Goal: Information Seeking & Learning: Compare options

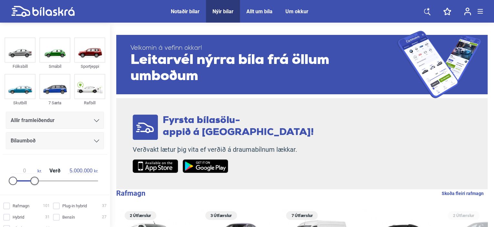
type input "5.500.000"
drag, startPoint x: 96, startPoint y: 182, endPoint x: 36, endPoint y: 182, distance: 60.3
click at [36, 182] on div at bounding box center [37, 180] width 8 height 8
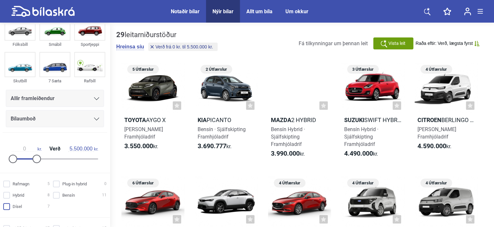
scroll to position [32, 0]
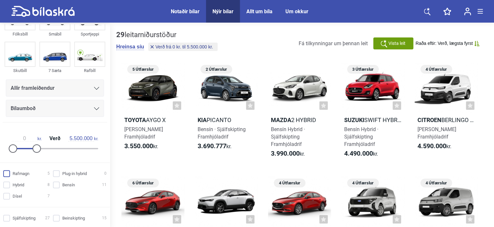
click at [6, 175] on input "Rafmagn 5" at bounding box center [27, 173] width 46 height 7
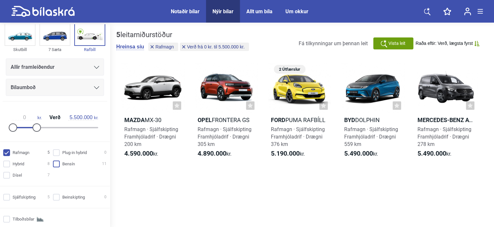
scroll to position [97, 0]
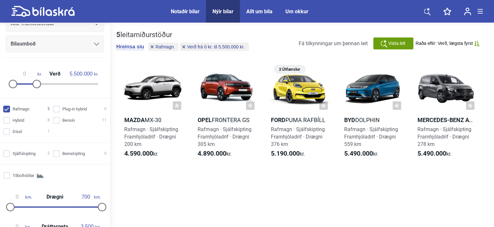
click at [8, 108] on input "Rafmagn 5" at bounding box center [27, 109] width 46 height 7
checkbox input "false"
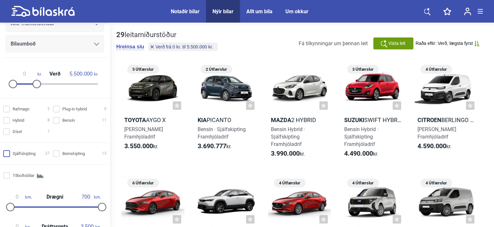
click at [8, 153] on input "Sjálfskipting 27" at bounding box center [27, 153] width 46 height 7
checkbox input "true"
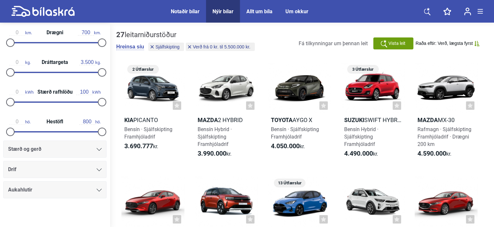
scroll to position [262, 0]
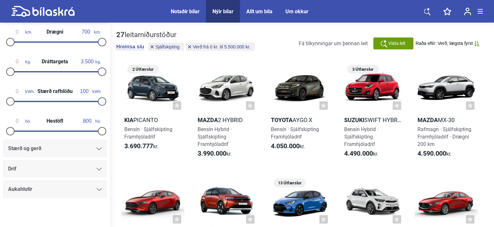
click at [83, 169] on div "Drif" at bounding box center [55, 168] width 94 height 9
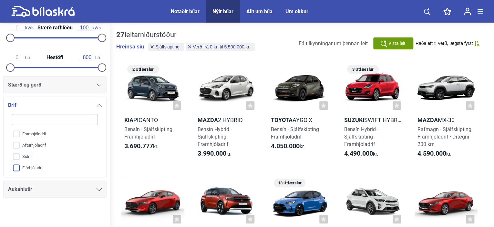
click at [19, 167] on input "Fjórhjóladrif" at bounding box center [50, 167] width 86 height 11
checkbox input "true"
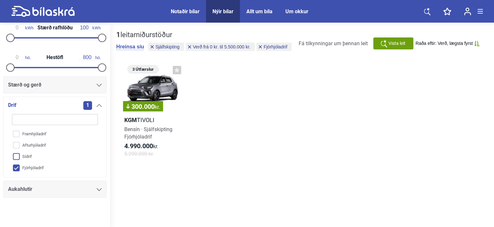
click at [16, 155] on input "Sídrif" at bounding box center [50, 156] width 86 height 11
checkbox input "true"
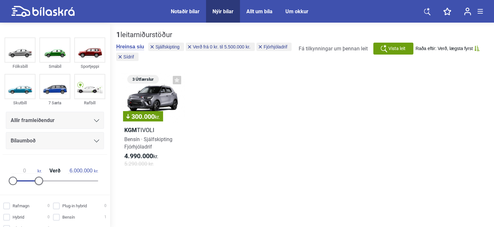
click at [39, 178] on div at bounding box center [39, 180] width 8 height 8
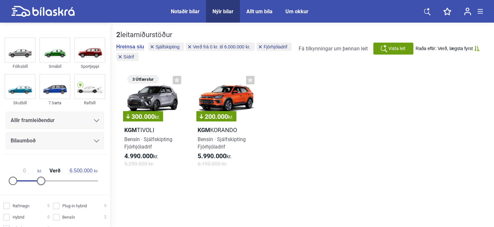
type input "7.000.000"
drag, startPoint x: 39, startPoint y: 178, endPoint x: 43, endPoint y: 177, distance: 3.9
click at [43, 177] on div at bounding box center [43, 180] width 8 height 8
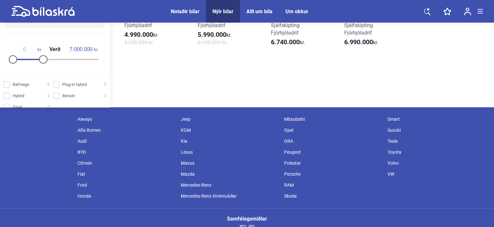
scroll to position [129, 0]
